Goal: Transaction & Acquisition: Download file/media

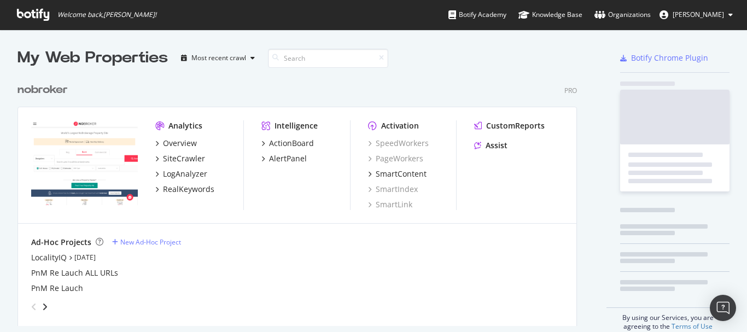
scroll to position [249, 560]
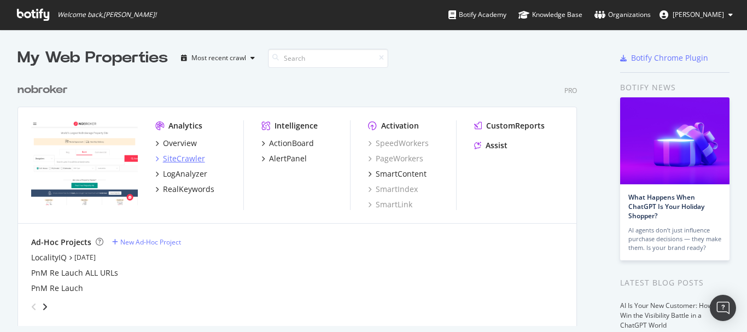
click at [190, 157] on div "SiteCrawler" at bounding box center [184, 158] width 42 height 11
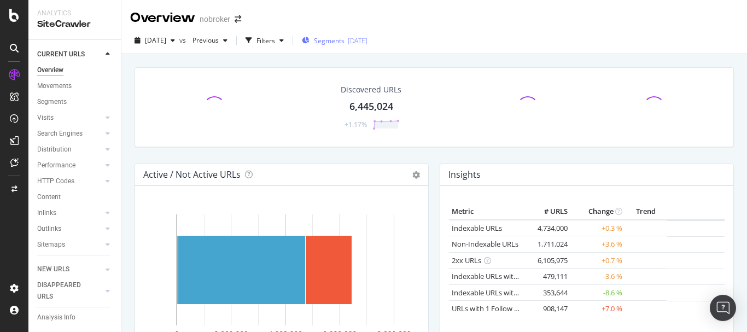
click at [345, 42] on span "Segments" at bounding box center [329, 40] width 31 height 9
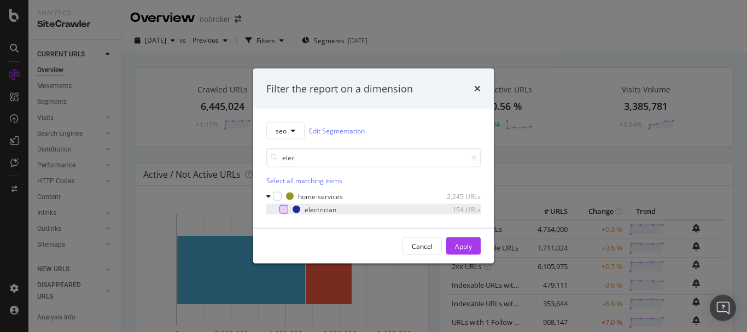
type input "elec"
click at [282, 209] on div "modal" at bounding box center [283, 209] width 9 height 9
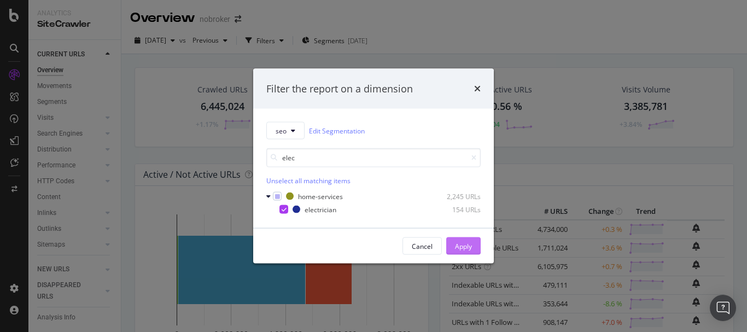
click at [458, 245] on div "Apply" at bounding box center [463, 245] width 17 height 9
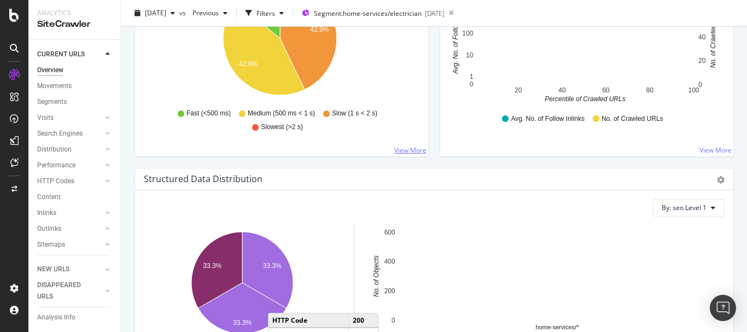
scroll to position [1039, 0]
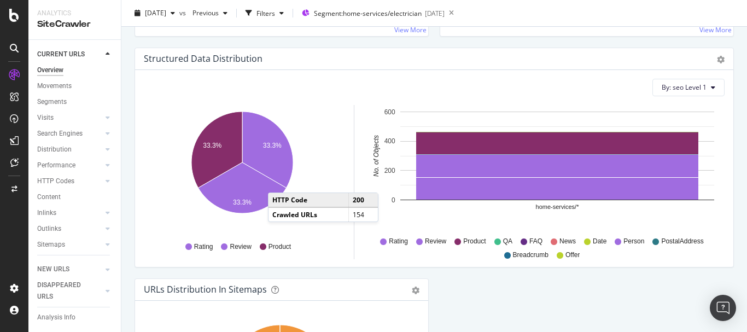
click at [355, 269] on div "Structured Data Distribution Pie Chart (by Percentage) Table Export as CSV By: …" at bounding box center [434, 163] width 610 height 231
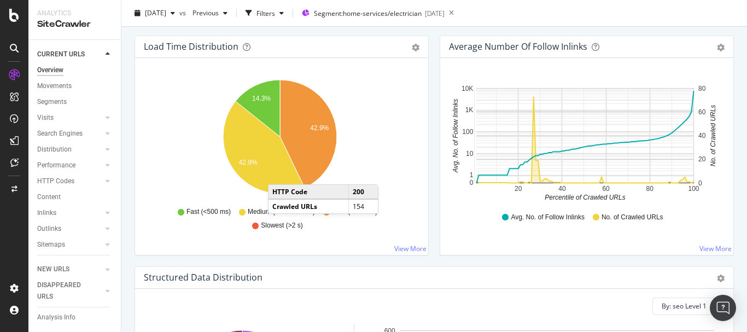
scroll to position [656, 0]
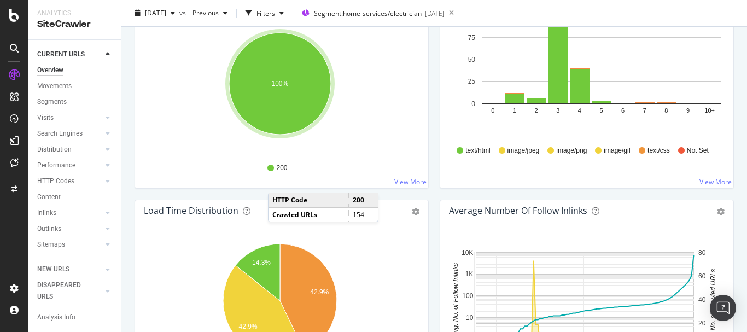
click at [424, 192] on div "HTTP Status Codes Distribution Pie Table Export as CSV Add to Custom Report All…" at bounding box center [281, 84] width 305 height 231
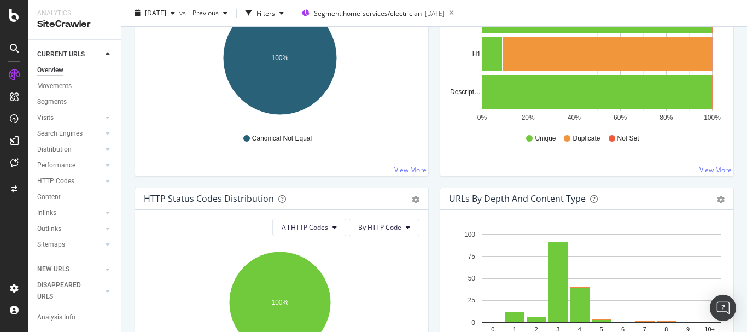
scroll to position [328, 0]
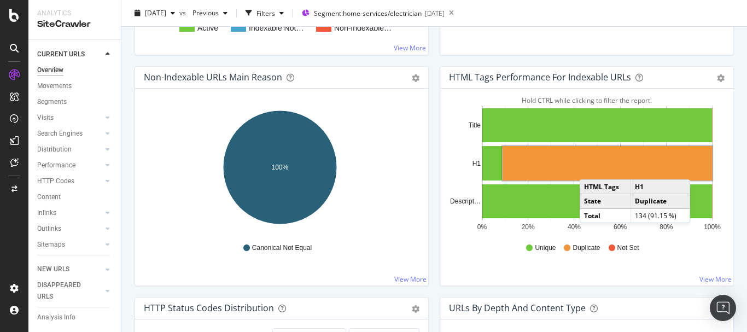
click at [586, 168] on rect "A chart." at bounding box center [607, 163] width 209 height 34
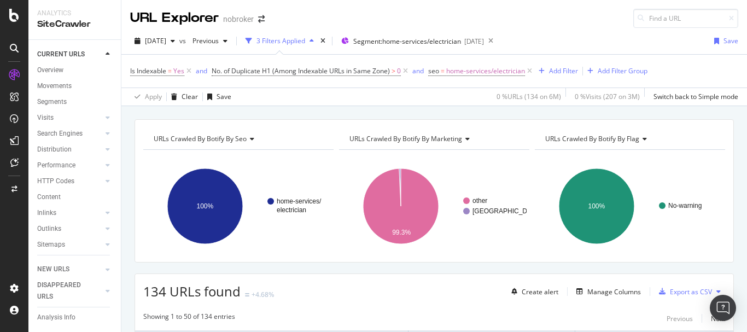
scroll to position [55, 0]
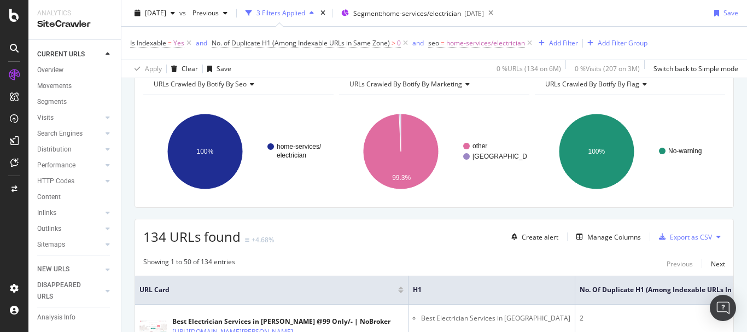
click at [712, 236] on button at bounding box center [718, 236] width 13 height 17
click at [670, 240] on div "Export as CSV" at bounding box center [691, 236] width 42 height 9
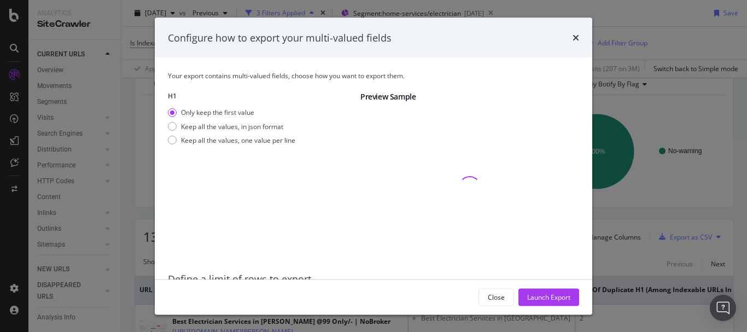
scroll to position [49, 0]
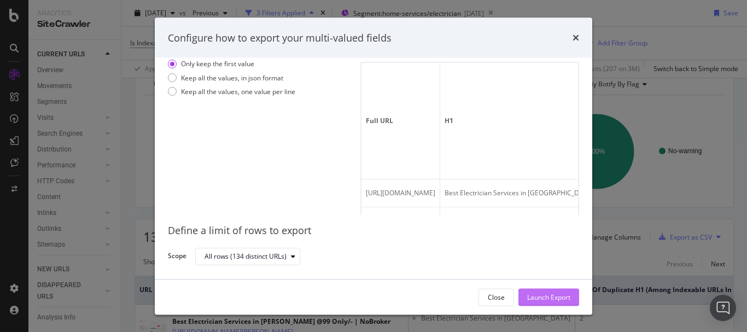
click at [564, 301] on div "Launch Export" at bounding box center [548, 296] width 43 height 9
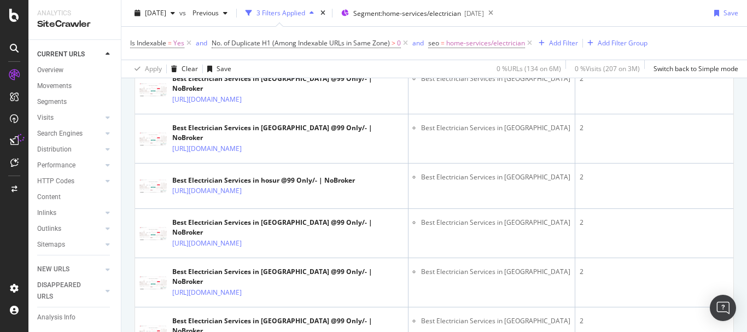
scroll to position [547, 0]
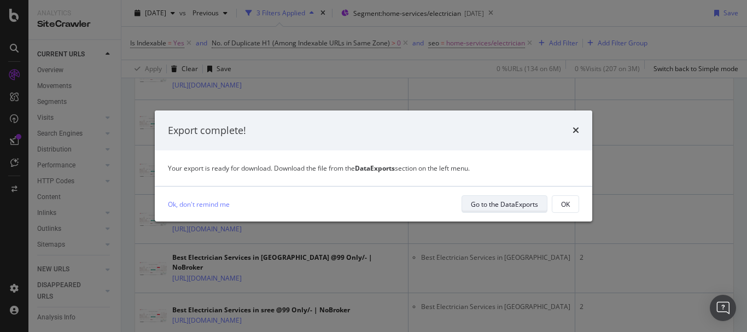
click at [530, 205] on div "Go to the DataExports" at bounding box center [504, 204] width 67 height 9
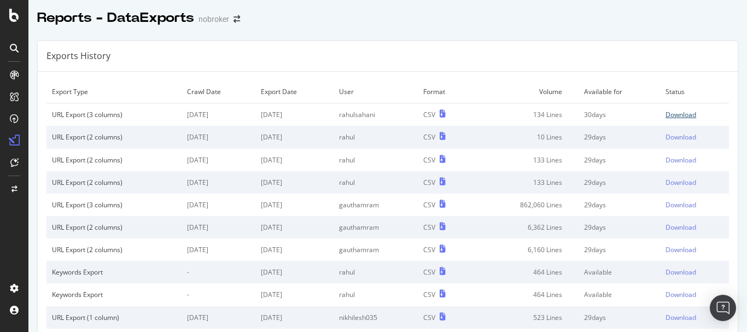
click at [666, 112] on div "Download" at bounding box center [681, 114] width 31 height 9
